Goal: Transaction & Acquisition: Purchase product/service

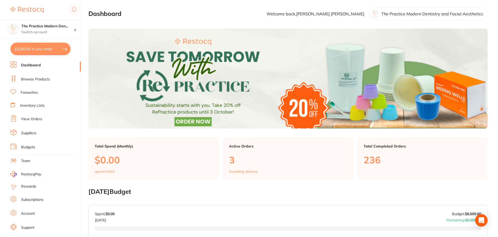
click at [40, 78] on link "Browse Products" at bounding box center [35, 79] width 29 height 5
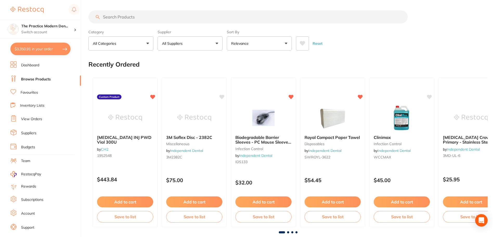
click at [115, 15] on input "search" at bounding box center [249, 16] width 320 height 13
type input "gauze"
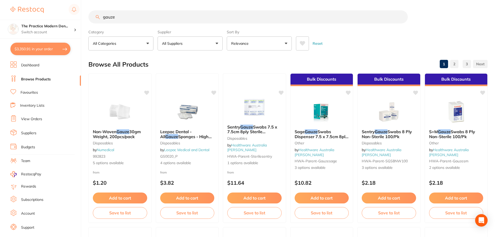
click at [299, 42] on button at bounding box center [302, 43] width 13 height 14
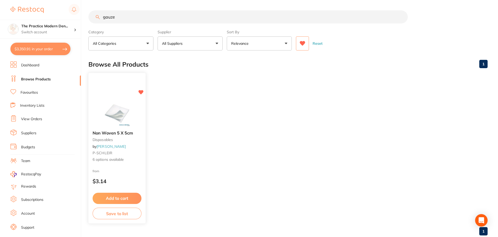
click at [125, 114] on img at bounding box center [117, 113] width 34 height 26
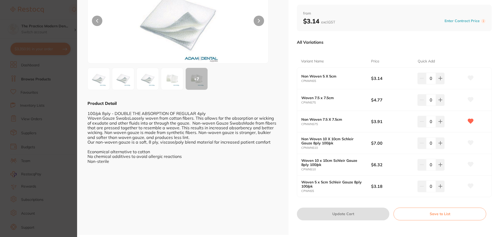
scroll to position [52, 0]
drag, startPoint x: 319, startPoint y: 125, endPoint x: 301, endPoint y: 124, distance: 18.0
click at [301, 124] on small "CPNWNS75" at bounding box center [336, 123] width 70 height 3
copy small "CPNWNS75"
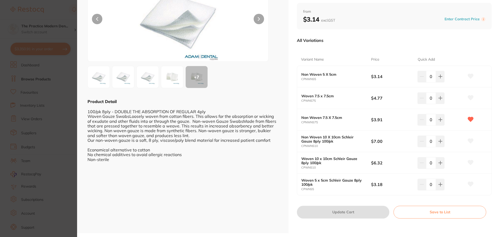
click at [348, 51] on div "Variant Name Price Quick Add Non Woven 5 X 5cm CPNWNS5 $3.14 0 Woven 7.5 x 7.5c…" at bounding box center [394, 121] width 195 height 149
drag, startPoint x: 50, startPoint y: 27, endPoint x: 45, endPoint y: 2, distance: 25.5
click at [48, 20] on section "Non Woven 5 X 5cm disposables by [PERSON_NAME] Product Code: P-SCHLEIR ESC + 7 …" at bounding box center [250, 118] width 500 height 237
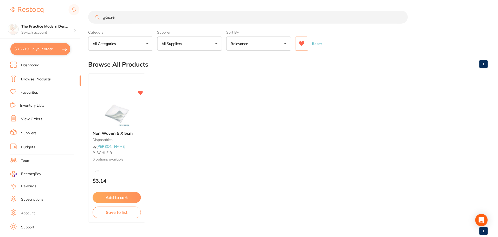
scroll to position [13, 0]
